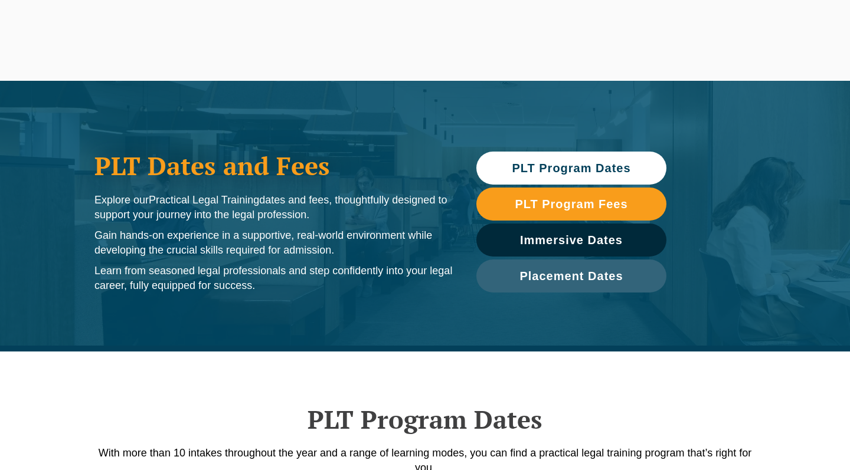
click at [521, 172] on span "PLT Program Dates" at bounding box center [571, 168] width 119 height 12
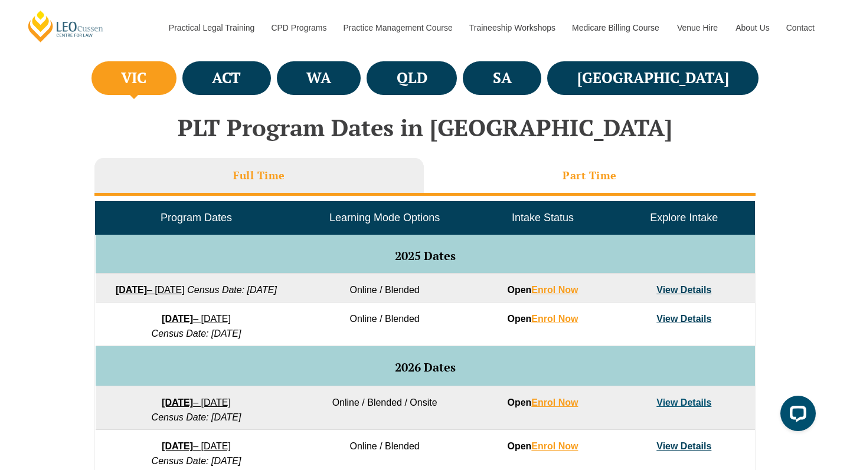
click at [593, 169] on h3 "Part Time" at bounding box center [590, 176] width 54 height 14
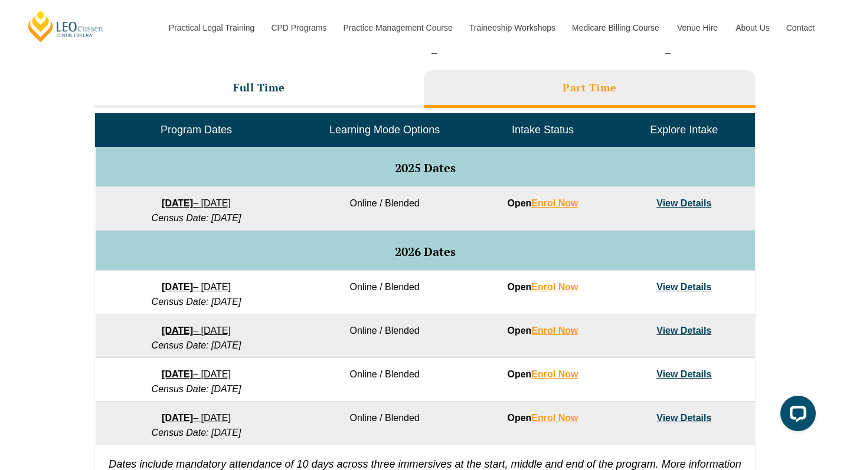
scroll to position [521, 0]
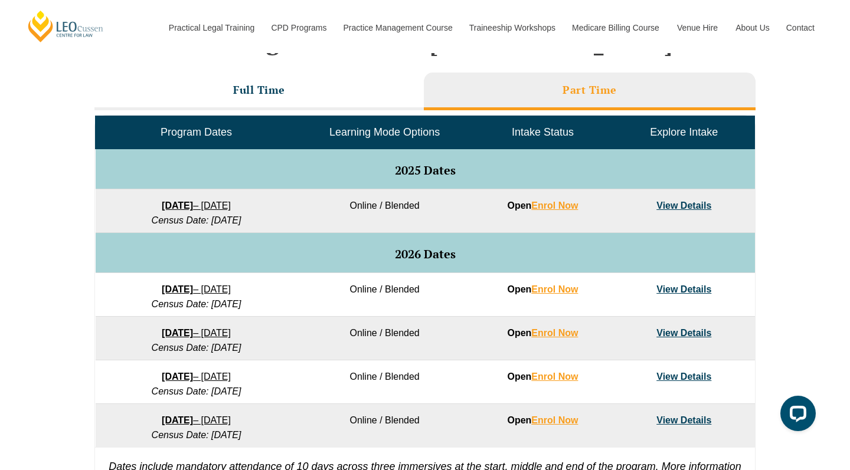
click at [680, 202] on link "View Details" at bounding box center [683, 206] width 55 height 10
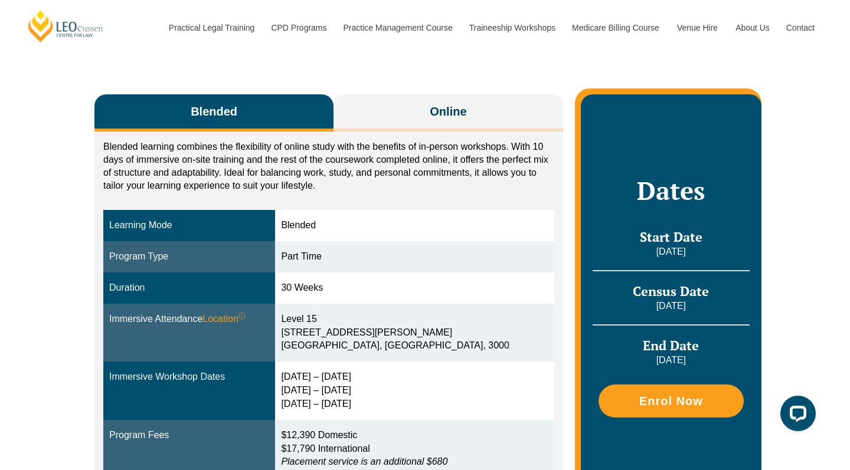
scroll to position [185, 0]
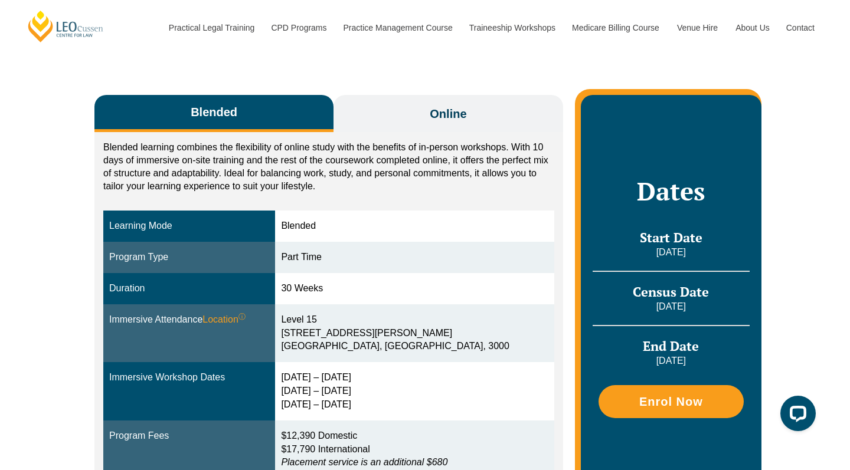
click at [475, 105] on button "Online" at bounding box center [449, 113] width 230 height 37
click at [433, 106] on span "Online" at bounding box center [448, 114] width 37 height 17
click at [295, 101] on button "Blended" at bounding box center [213, 113] width 239 height 37
click at [417, 103] on button "Online" at bounding box center [449, 113] width 230 height 37
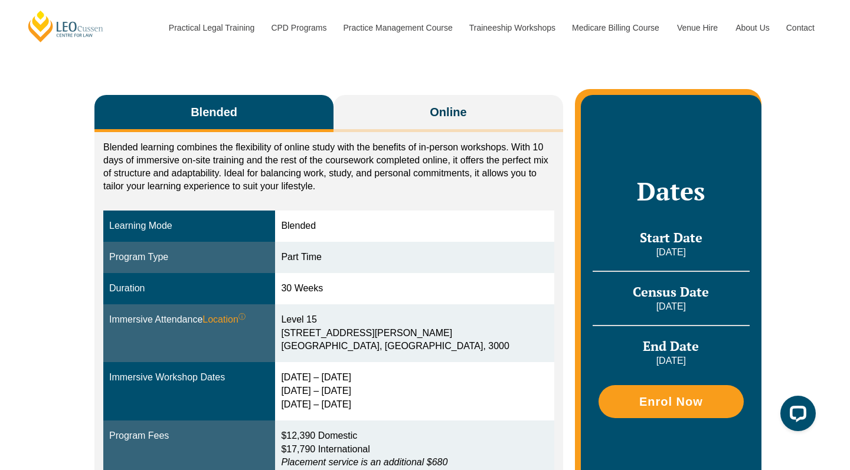
click at [279, 95] on button "Blended" at bounding box center [213, 113] width 239 height 37
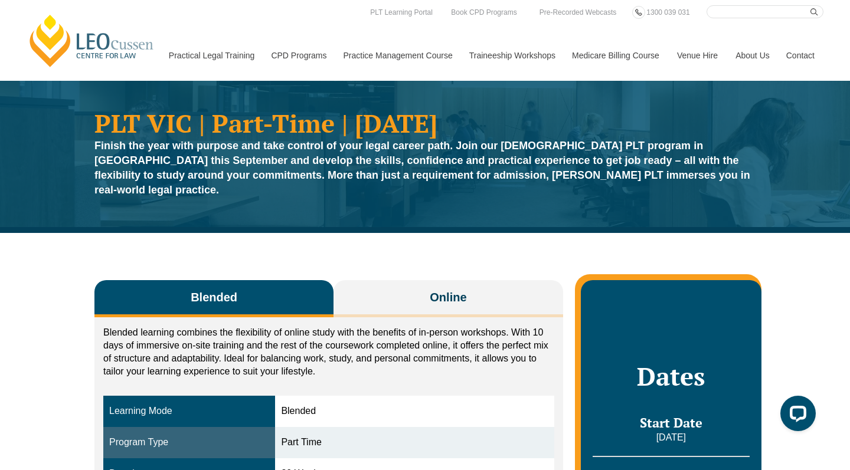
scroll to position [0, 0]
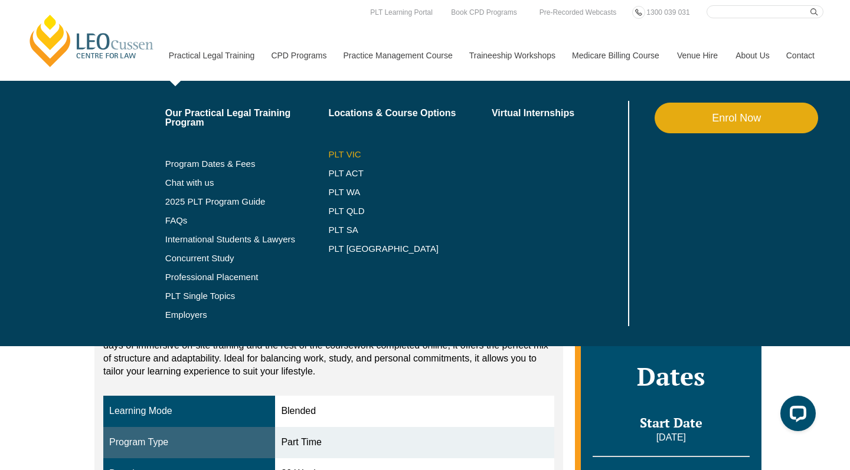
click at [328, 155] on link "PLT VIC" at bounding box center [410, 154] width 164 height 9
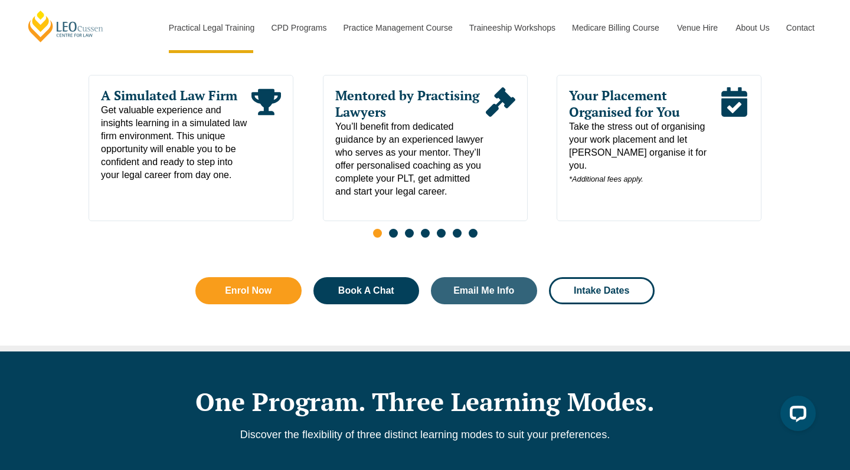
scroll to position [664, 0]
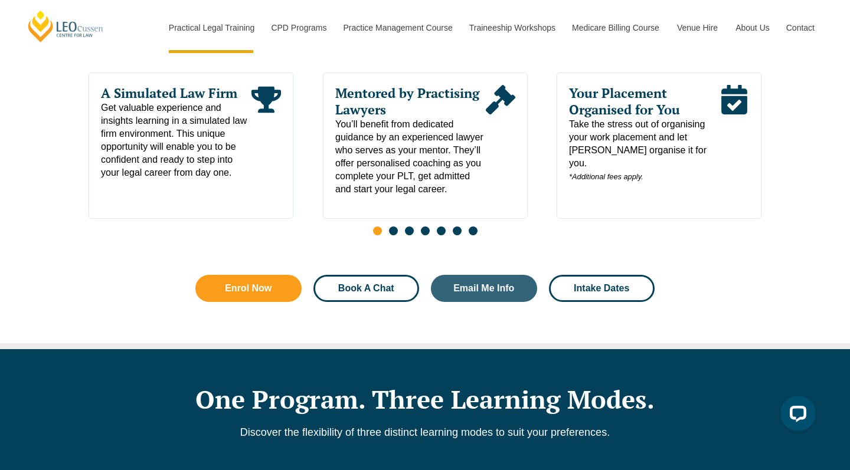
click at [358, 290] on span "Book A Chat" at bounding box center [366, 288] width 56 height 9
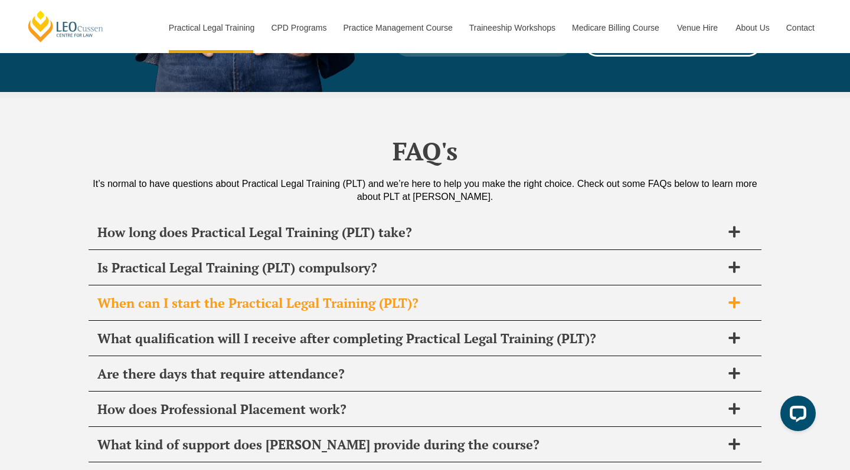
scroll to position [5475, 0]
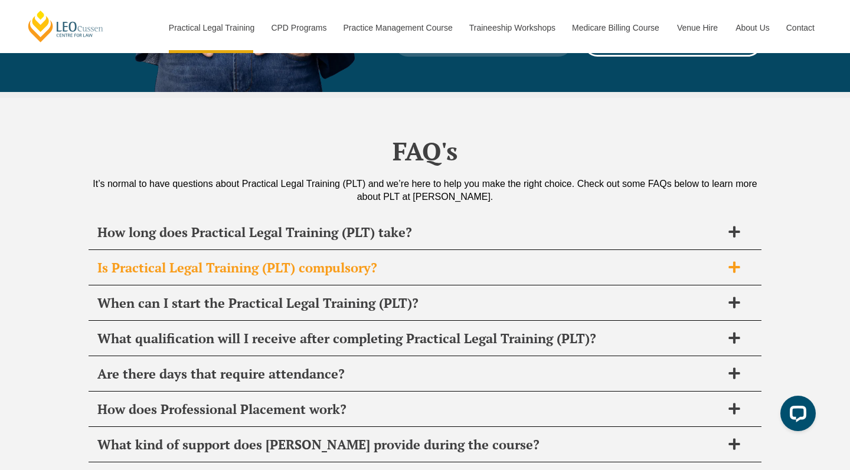
click at [348, 260] on span "Is Practical Legal Training (PLT) compulsory?" at bounding box center [409, 268] width 625 height 17
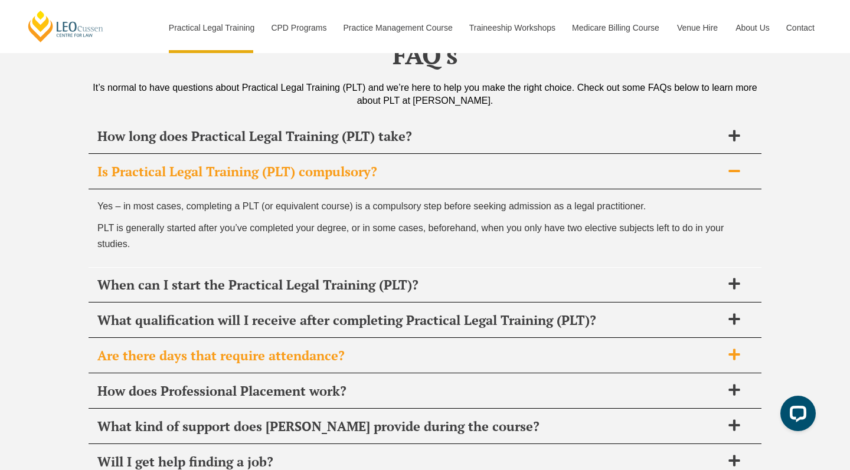
scroll to position [5572, 0]
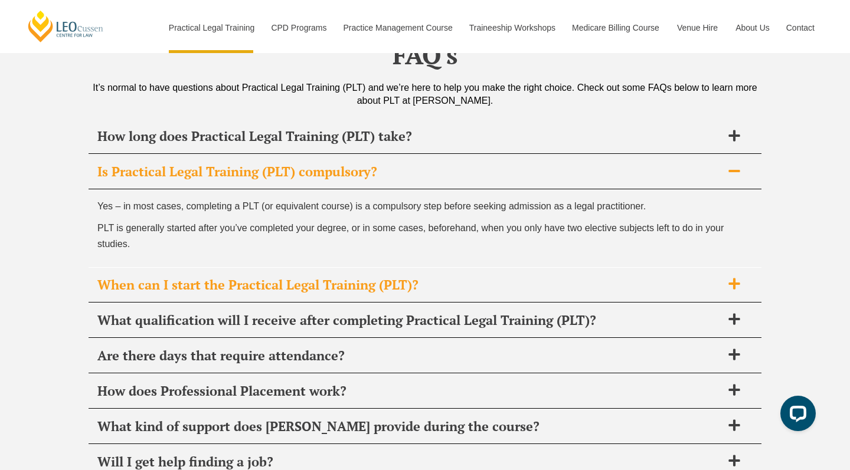
click at [368, 268] on div "When can I start the Practical Legal Training (PLT)?" at bounding box center [425, 285] width 673 height 35
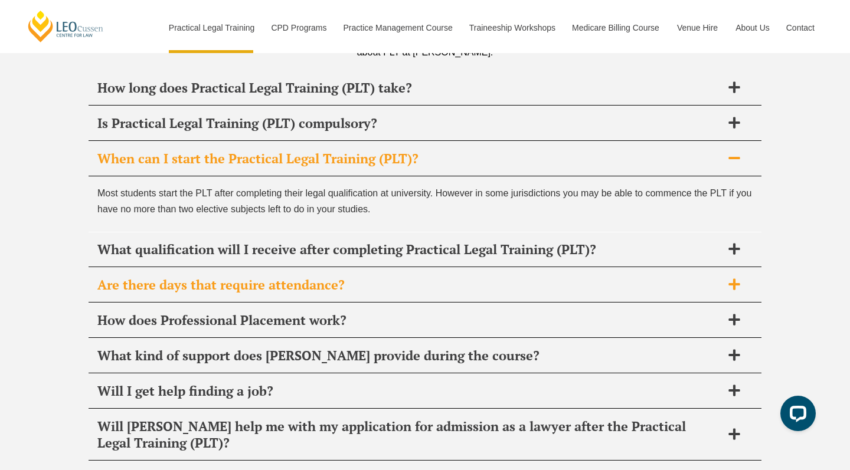
scroll to position [5620, 0]
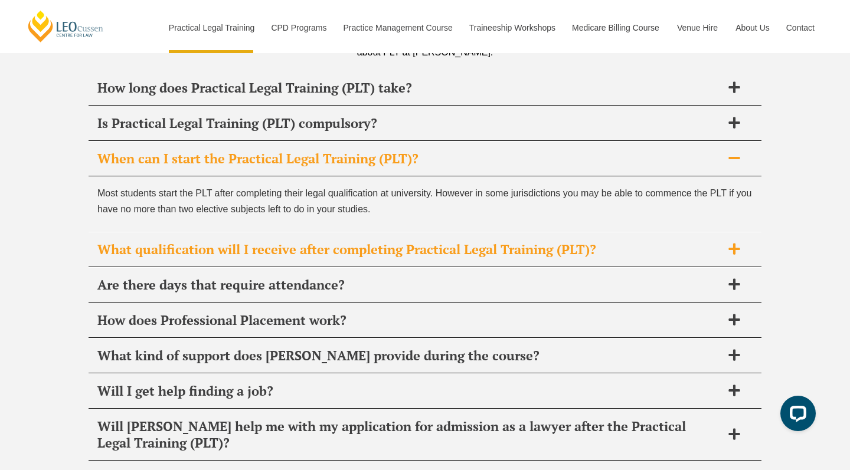
click at [341, 241] on span "What qualification will I receive after completing Practical Legal Training (PL…" at bounding box center [409, 249] width 625 height 17
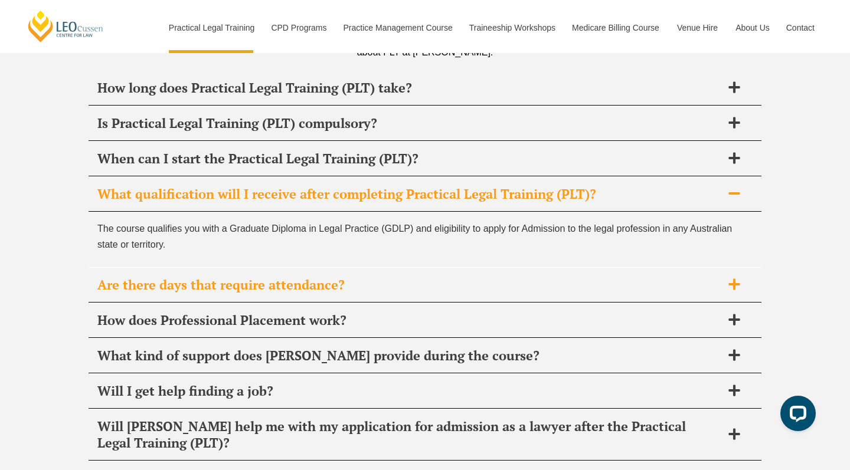
click at [331, 277] on span "Are there days that require attendance?" at bounding box center [409, 285] width 625 height 17
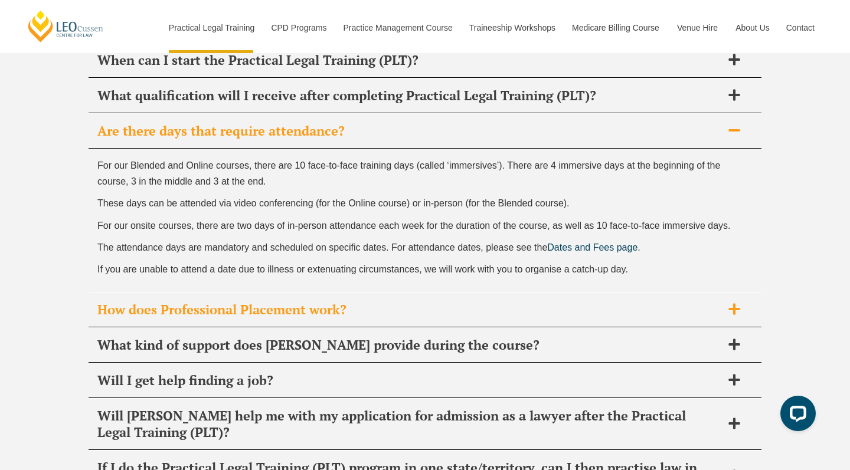
scroll to position [5719, 0]
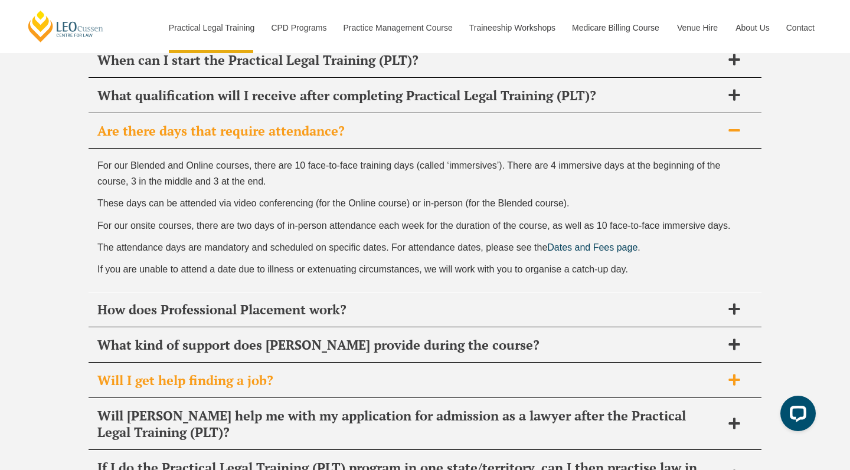
click at [248, 364] on div "Will I get help finding a job?" at bounding box center [425, 381] width 673 height 35
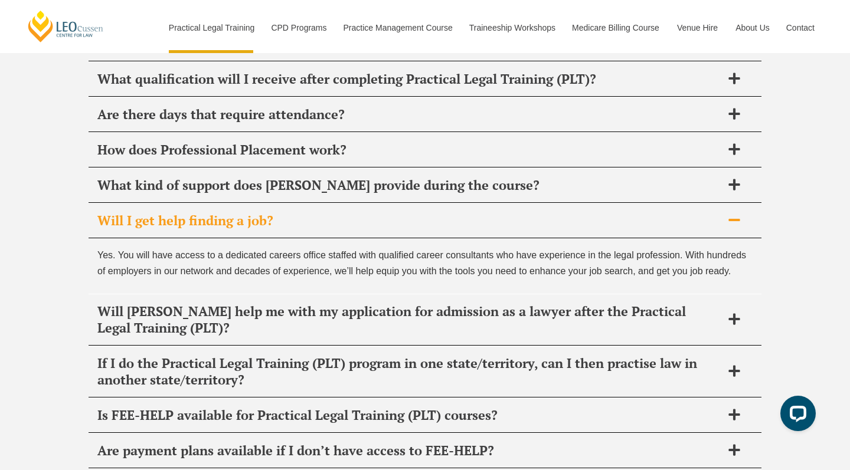
scroll to position [5736, 0]
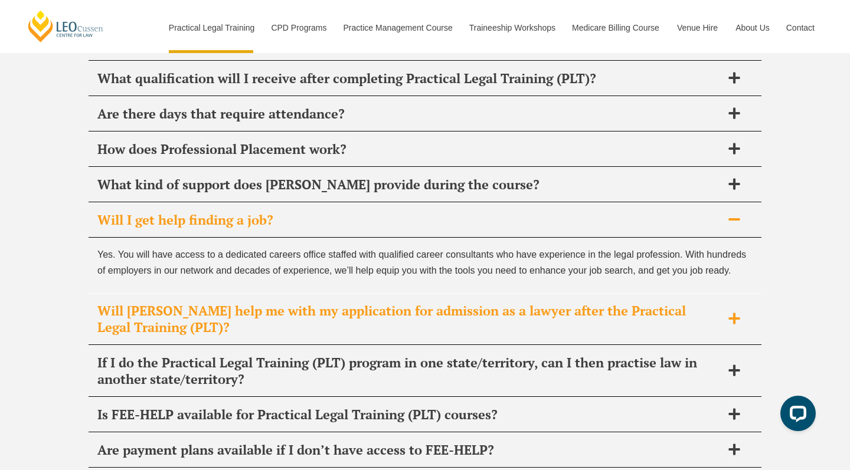
click at [247, 303] on span "Will [PERSON_NAME] help me with my application for admission as a lawyer after …" at bounding box center [409, 319] width 625 height 33
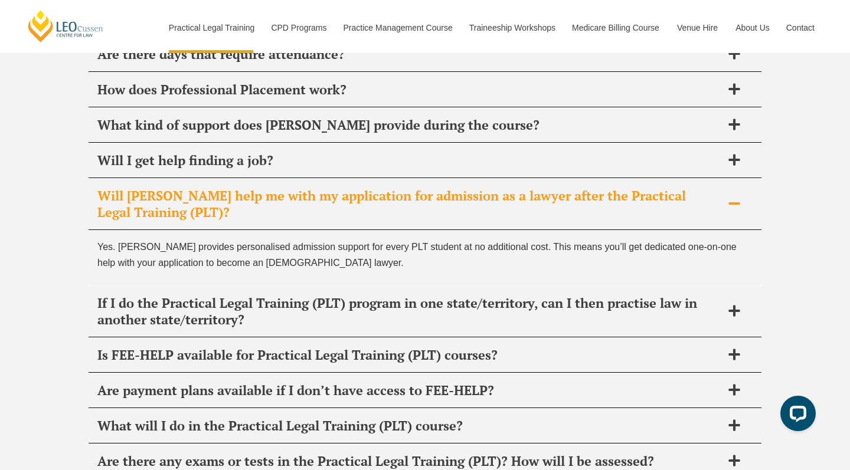
scroll to position [5833, 0]
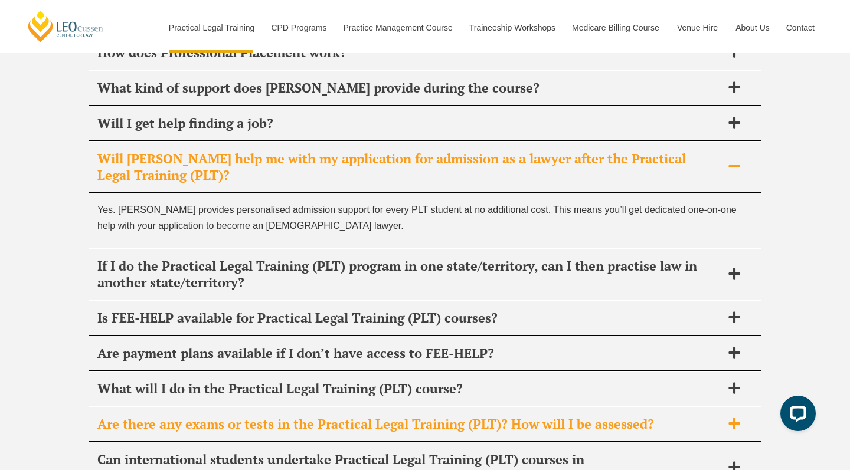
click at [238, 407] on div "Are there any exams or tests in the Practical Legal Training (PLT)? How will I …" at bounding box center [425, 424] width 673 height 35
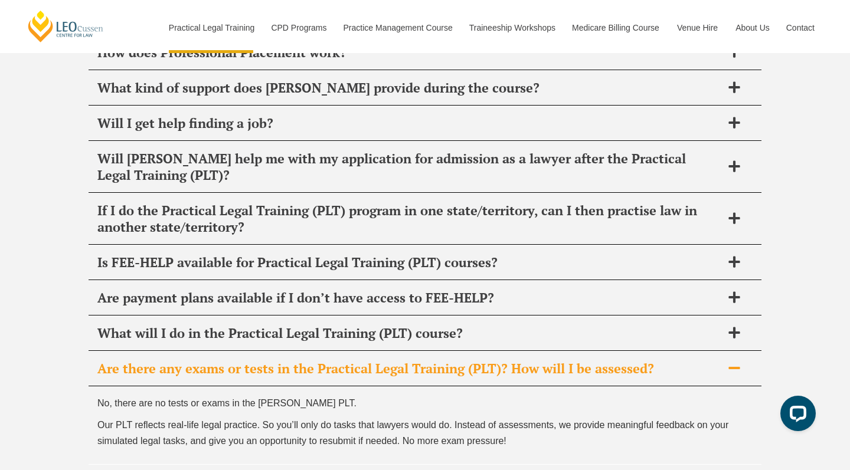
scroll to position [5843, 0]
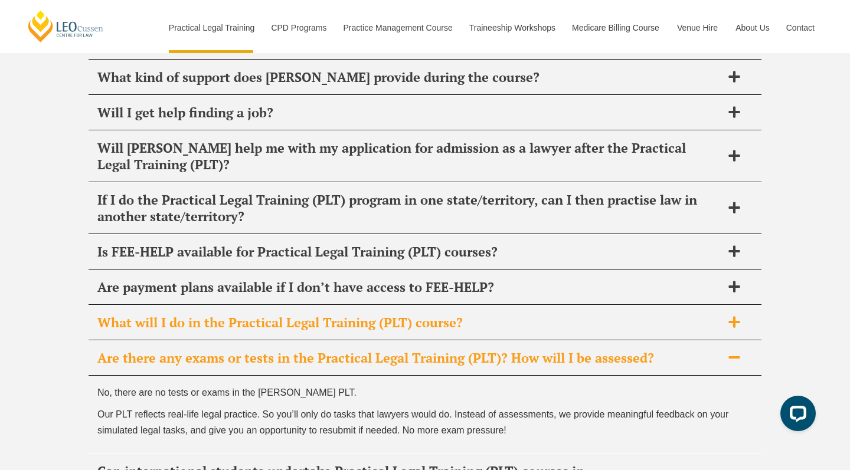
click at [249, 306] on div "What will I do in the Practical Legal Training (PLT) course?" at bounding box center [425, 323] width 673 height 35
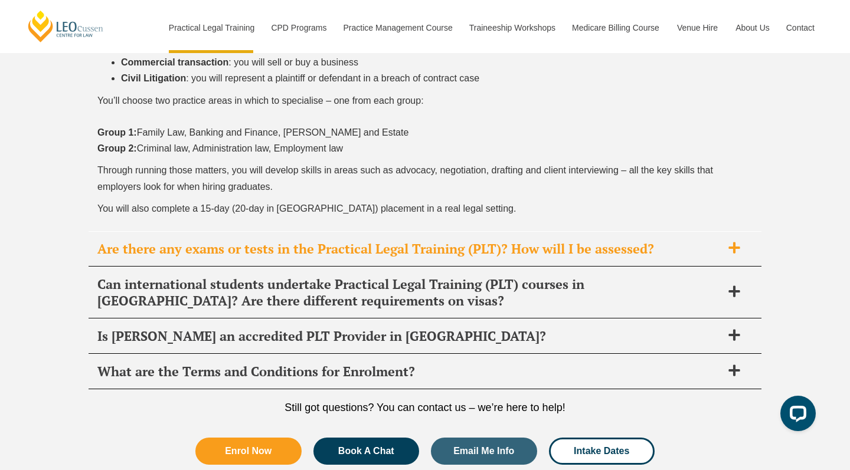
scroll to position [6253, 0]
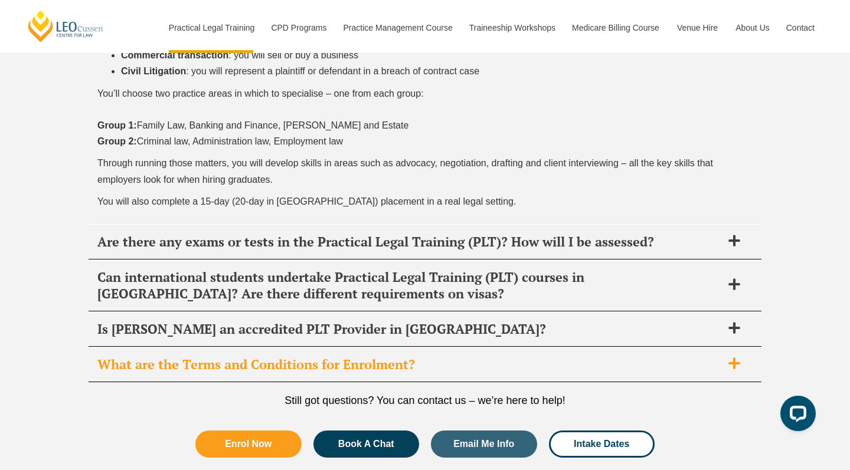
click at [257, 357] on span "What are the Terms and Conditions for Enrolment?" at bounding box center [409, 365] width 625 height 17
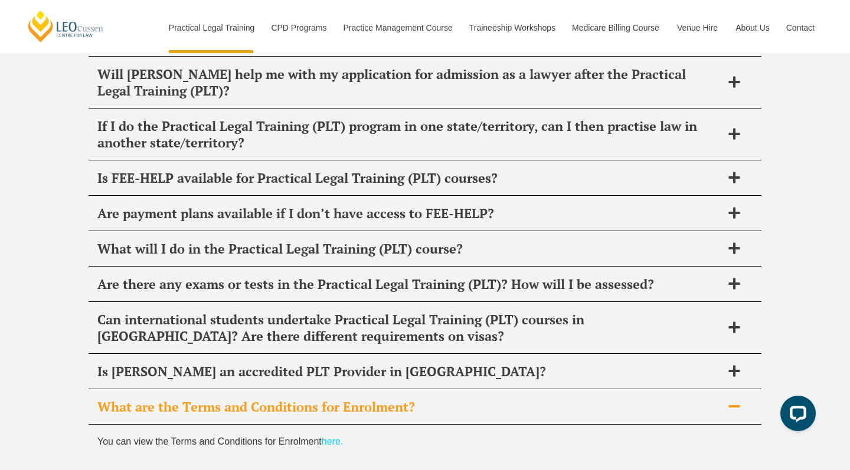
scroll to position [5916, 0]
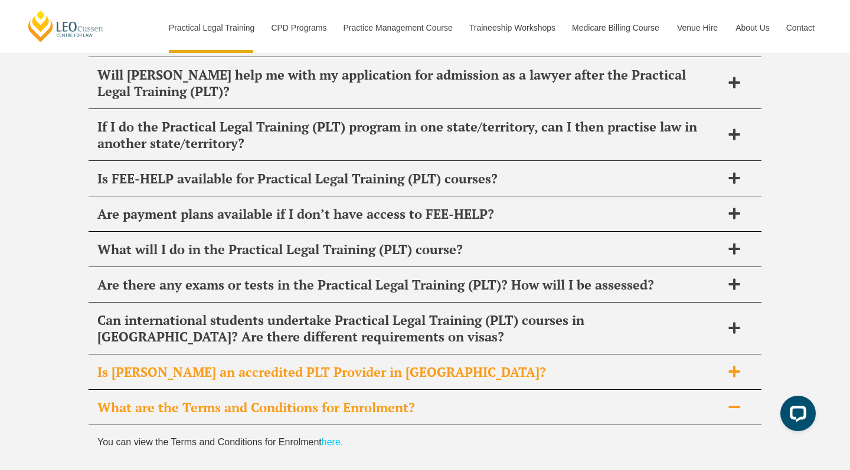
click at [227, 364] on span "Is [PERSON_NAME] an accredited PLT Provider in [GEOGRAPHIC_DATA]?" at bounding box center [409, 372] width 625 height 17
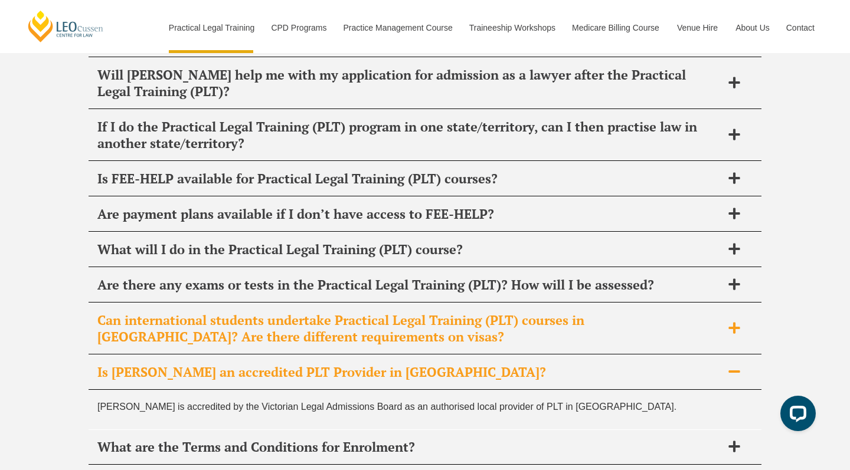
click at [211, 312] on span "Can international students undertake Practical Legal Training (PLT) courses in …" at bounding box center [409, 328] width 625 height 33
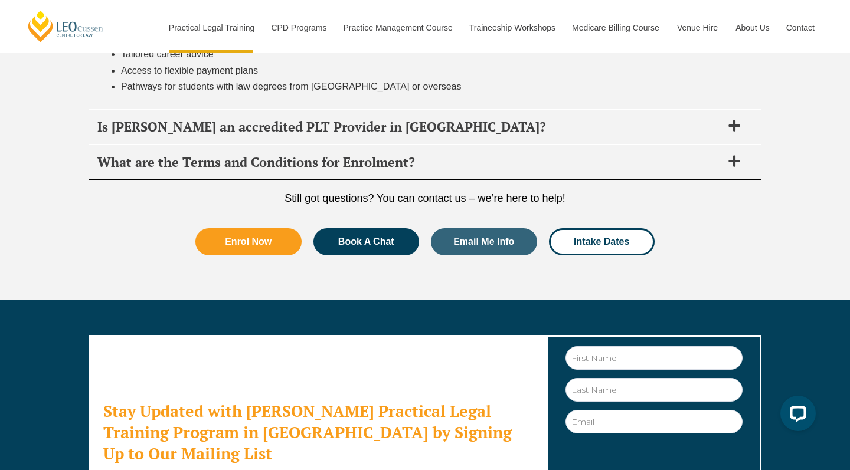
scroll to position [6362, 0]
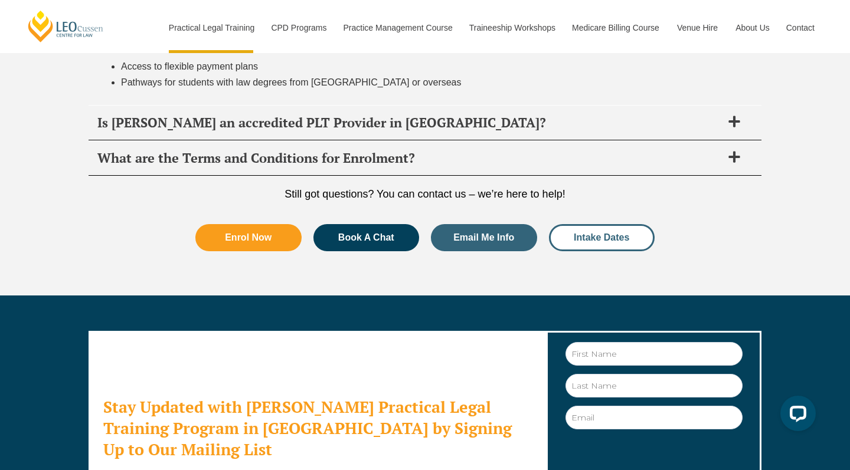
click at [597, 224] on link "Intake Dates" at bounding box center [602, 237] width 106 height 27
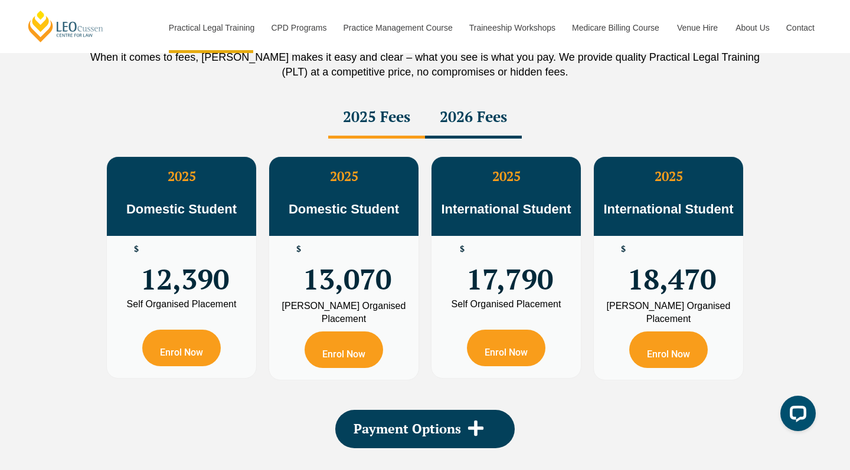
scroll to position [2116, 0]
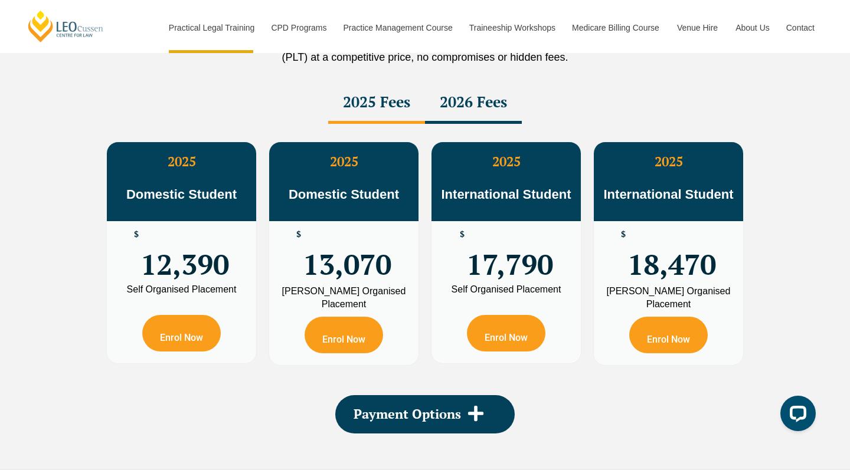
click at [481, 103] on div "2026 Fees" at bounding box center [473, 103] width 97 height 41
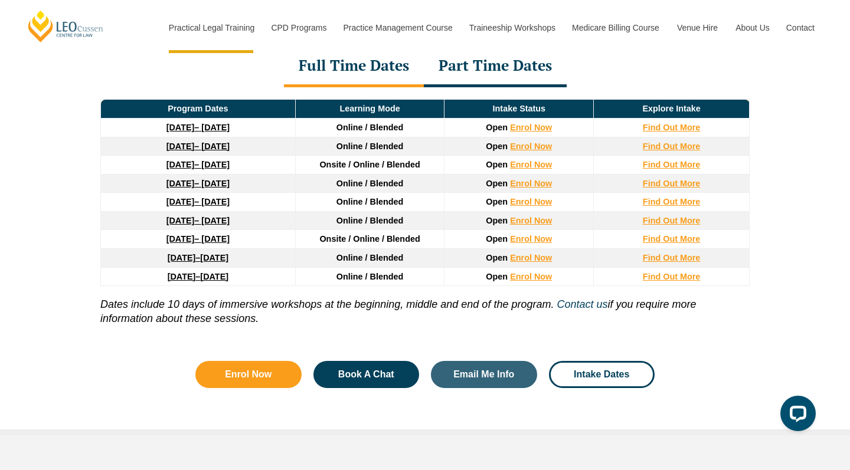
scroll to position [1637, 0]
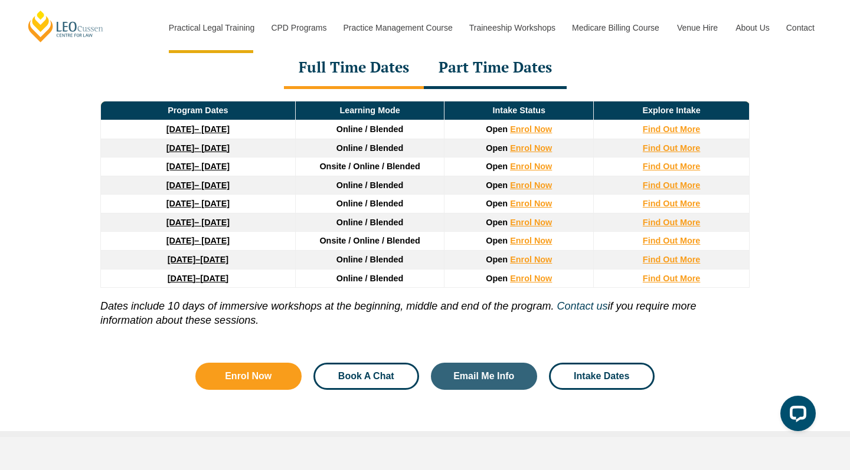
click at [394, 372] on span "Book A Chat" at bounding box center [366, 376] width 56 height 9
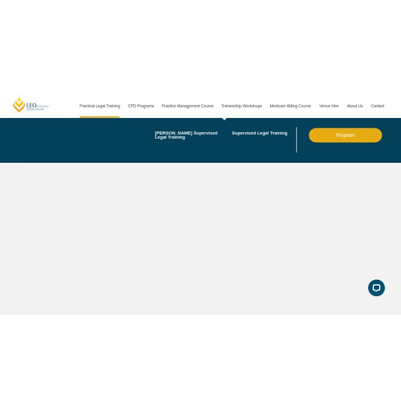
scroll to position [3642, 0]
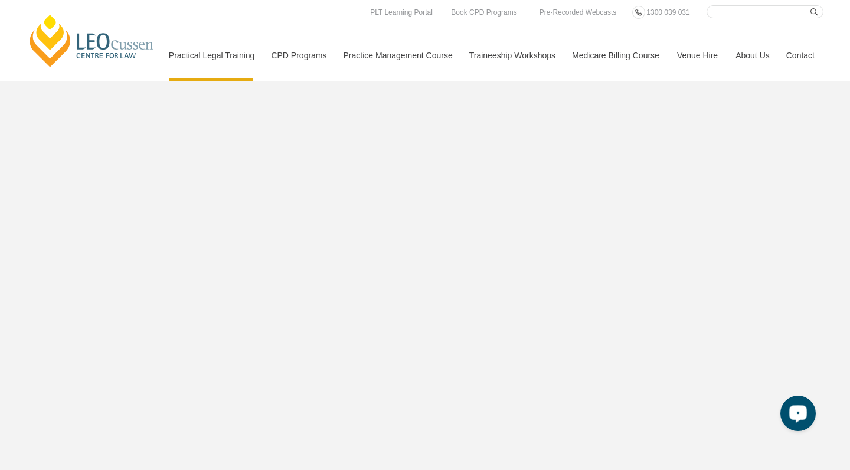
click at [794, 418] on div "Open LiveChat chat widget" at bounding box center [798, 413] width 20 height 20
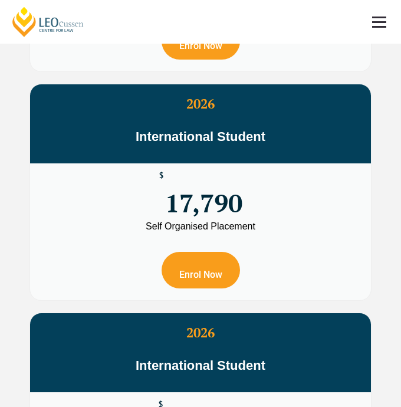
click at [378, 106] on div "2026 Domestic Student $ 12,390 Self Organised Placement Enrol Now 2026 Domestic…" at bounding box center [201, 78] width 366 height 905
